Goal: Task Accomplishment & Management: Complete application form

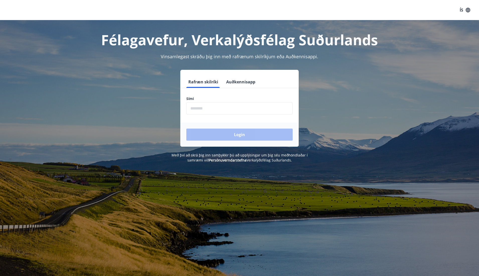
click at [197, 110] on input "phone" at bounding box center [239, 108] width 106 height 12
type input "********"
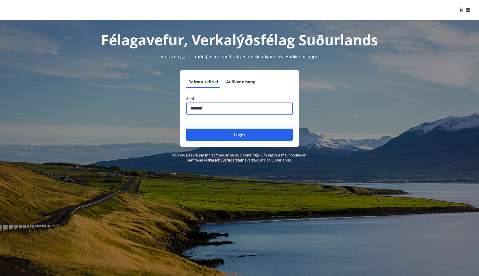
click at [235, 133] on button "Login" at bounding box center [239, 134] width 106 height 12
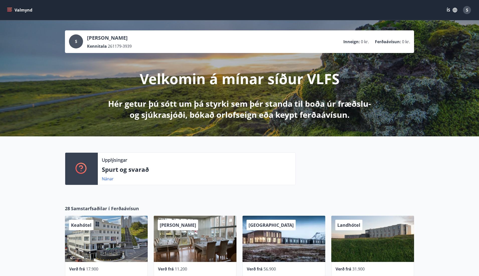
click at [13, 9] on button "Valmynd" at bounding box center [20, 10] width 28 height 9
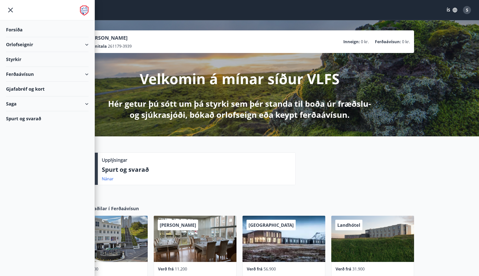
click at [451, 10] on button "ÍS" at bounding box center [452, 10] width 16 height 9
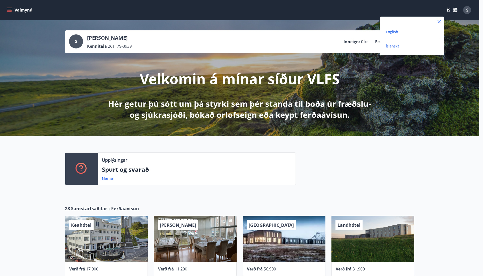
click at [395, 33] on span "English" at bounding box center [392, 31] width 12 height 5
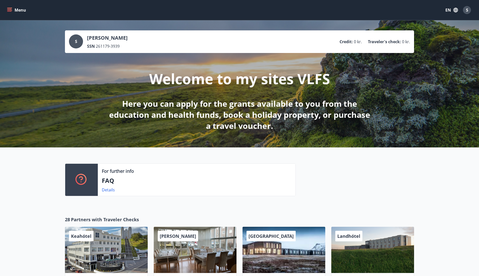
click at [10, 10] on icon "menu" at bounding box center [10, 10] width 6 height 1
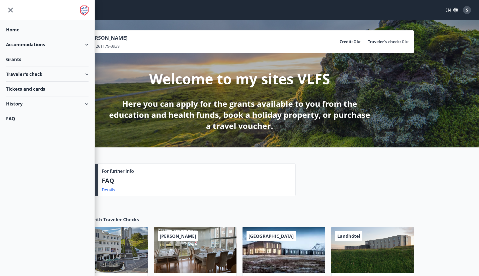
click at [14, 60] on div "Grants" at bounding box center [47, 59] width 82 height 15
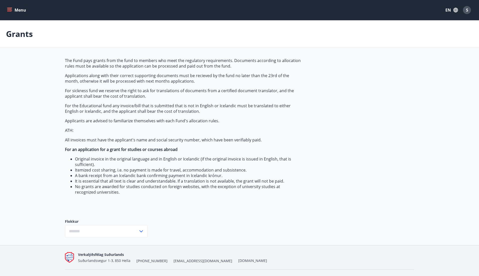
type input "***"
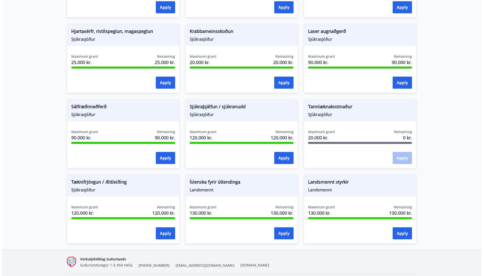
scroll to position [387, 0]
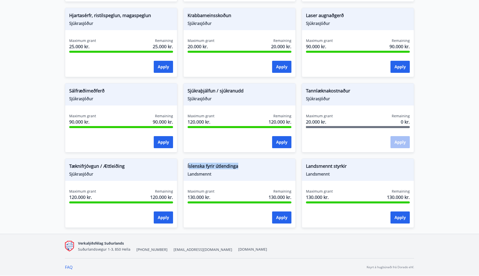
drag, startPoint x: 189, startPoint y: 165, endPoint x: 248, endPoint y: 167, distance: 59.2
click at [248, 167] on span "Íslenska fyrir útlendinga" at bounding box center [240, 166] width 104 height 9
click at [199, 164] on span "Íslenska fyrir útlendinga" at bounding box center [240, 166] width 104 height 9
drag, startPoint x: 188, startPoint y: 165, endPoint x: 242, endPoint y: 167, distance: 54.7
click at [242, 167] on span "Íslenska fyrir útlendinga" at bounding box center [240, 166] width 104 height 9
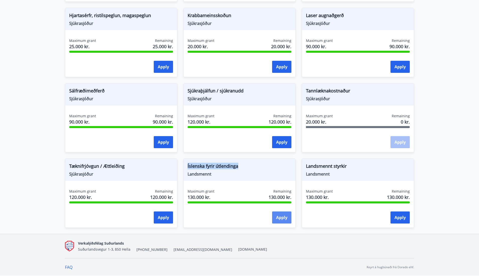
click at [283, 218] on button "Apply" at bounding box center [281, 217] width 19 height 12
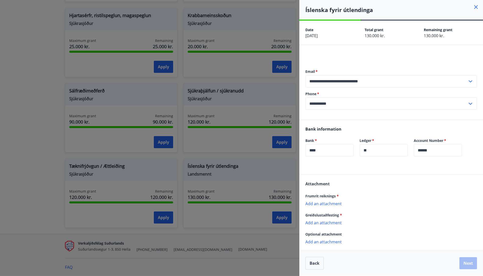
click at [332, 204] on p "Add an attachment" at bounding box center [390, 203] width 171 height 5
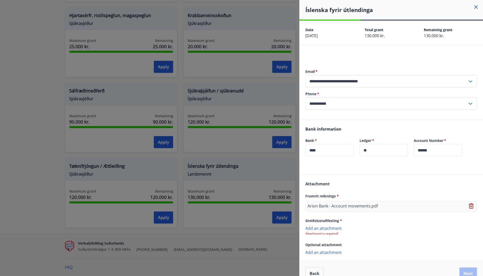
click at [372, 95] on div "**********" at bounding box center [241, 138] width 483 height 276
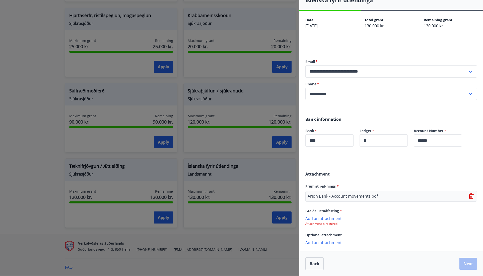
click at [468, 197] on icon at bounding box center [471, 196] width 6 height 6
drag, startPoint x: 304, startPoint y: 186, endPoint x: 349, endPoint y: 186, distance: 44.4
click at [349, 186] on div "Attachment Frumrit reiknings * Add an attachment Attachment is required! Greiðs…" at bounding box center [391, 207] width 184 height 85
drag, startPoint x: 305, startPoint y: 210, endPoint x: 346, endPoint y: 210, distance: 40.9
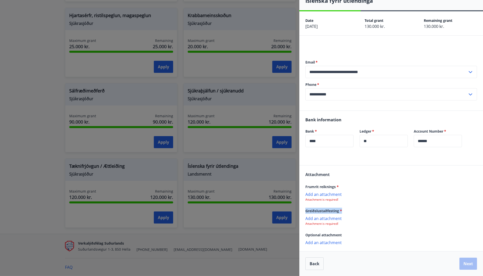
click at [350, 209] on div "Attachment Frumrit reiknings * Add an attachment Attachment is required! Greiðs…" at bounding box center [391, 207] width 184 height 85
click at [328, 194] on p "Add an attachment" at bounding box center [390, 193] width 171 height 5
click at [325, 222] on p "Attachment is required!" at bounding box center [390, 224] width 171 height 4
click at [329, 225] on p "Attachment is required!" at bounding box center [390, 224] width 171 height 4
click at [330, 220] on p "Add an attachment" at bounding box center [390, 218] width 171 height 5
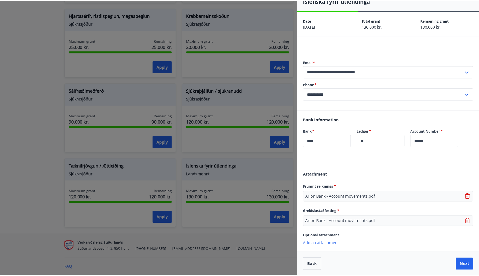
scroll to position [10, 0]
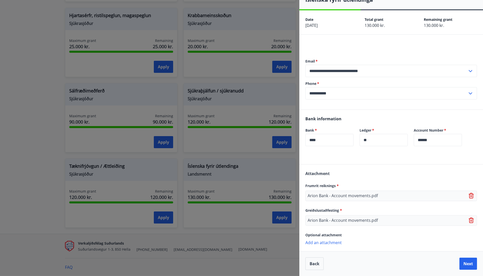
click at [274, 30] on div at bounding box center [241, 138] width 483 height 276
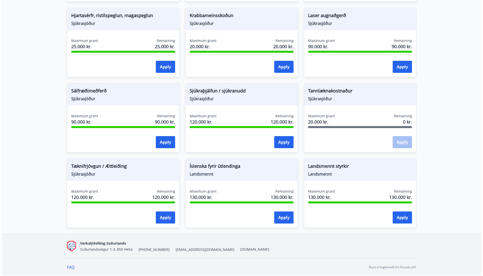
scroll to position [0, 0]
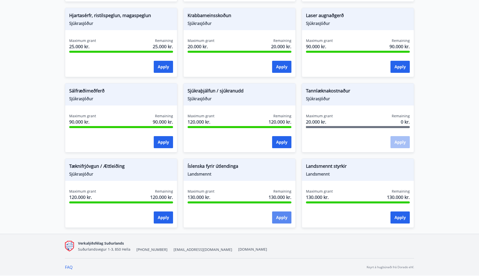
click at [284, 218] on button "Apply" at bounding box center [281, 217] width 19 height 12
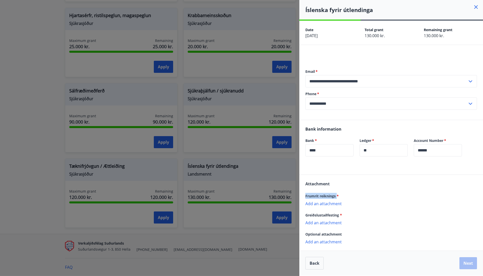
drag, startPoint x: 306, startPoint y: 196, endPoint x: 337, endPoint y: 196, distance: 31.1
click at [337, 196] on span "Frumrit reiknings *" at bounding box center [321, 195] width 33 height 5
click at [323, 204] on p "Add an attachment" at bounding box center [390, 203] width 171 height 5
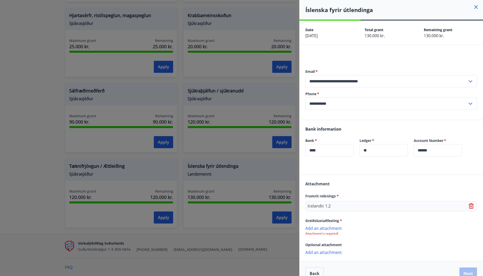
click at [325, 228] on p "Add an attachment" at bounding box center [390, 227] width 171 height 5
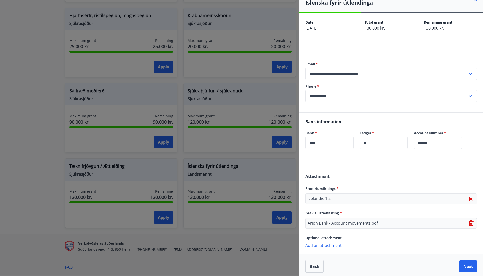
scroll to position [10, 0]
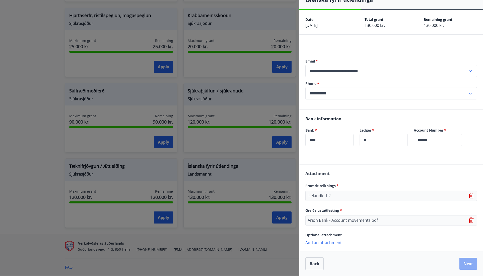
click at [466, 265] on button "Next" at bounding box center [468, 263] width 18 height 12
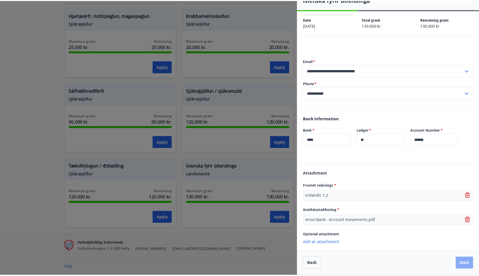
scroll to position [0, 0]
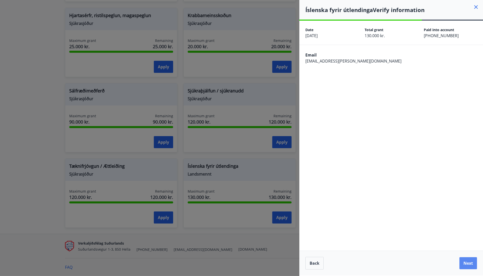
click at [467, 264] on button "Next" at bounding box center [468, 263] width 18 height 12
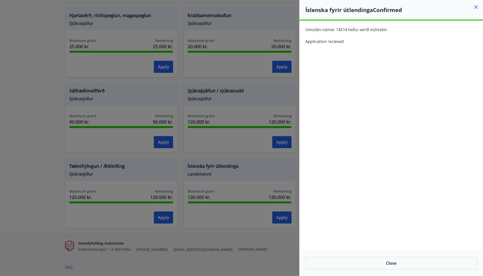
click at [186, 66] on div at bounding box center [241, 138] width 483 height 276
